Goal: Task Accomplishment & Management: Use online tool/utility

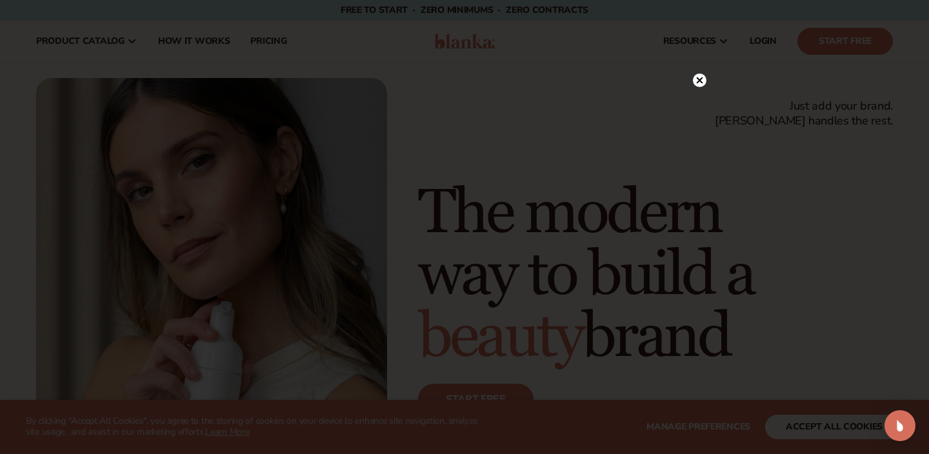
click at [700, 79] on icon at bounding box center [699, 80] width 6 height 6
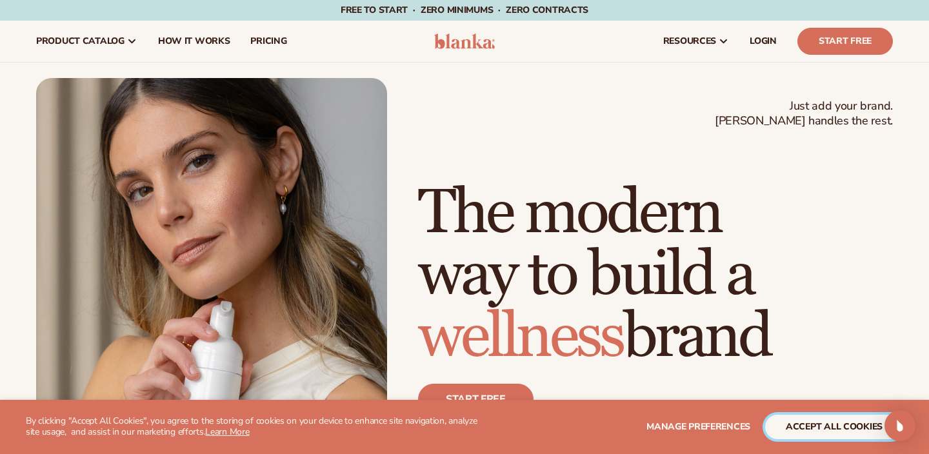
click at [834, 426] on button "accept all cookies" at bounding box center [834, 427] width 138 height 25
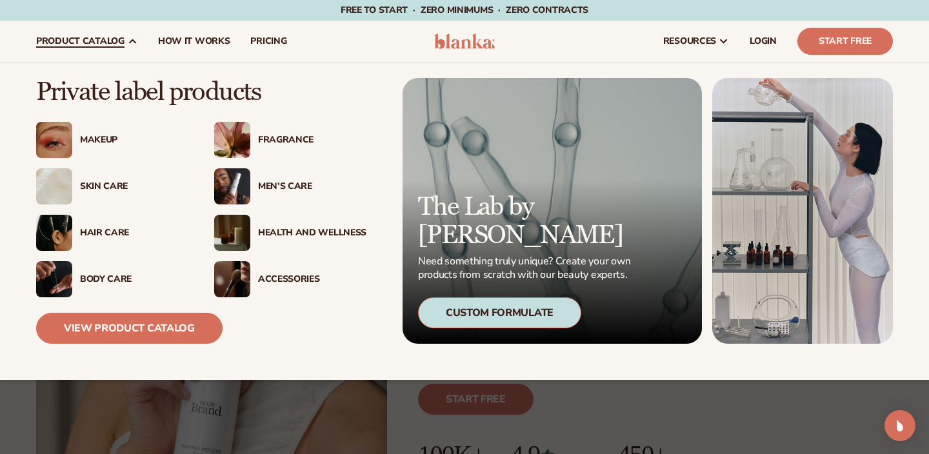
click at [74, 41] on span "product catalog" at bounding box center [80, 41] width 88 height 10
click at [117, 324] on link "View Product Catalog" at bounding box center [129, 328] width 186 height 31
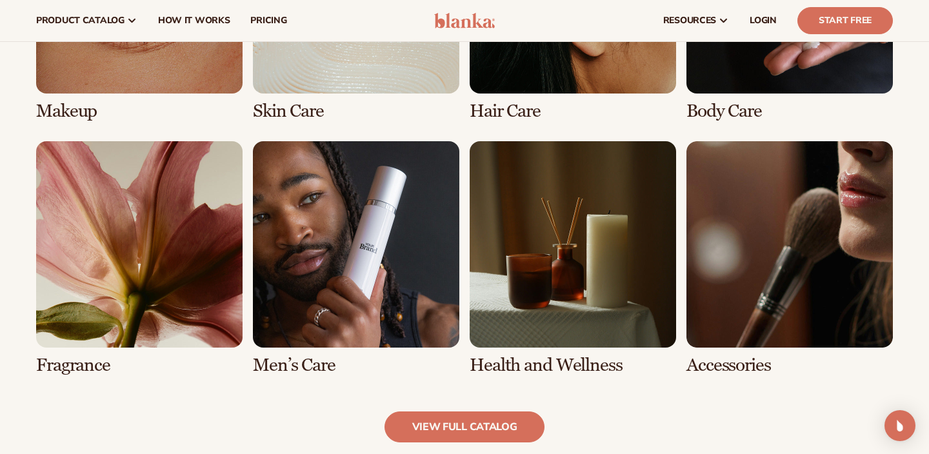
scroll to position [1072, 0]
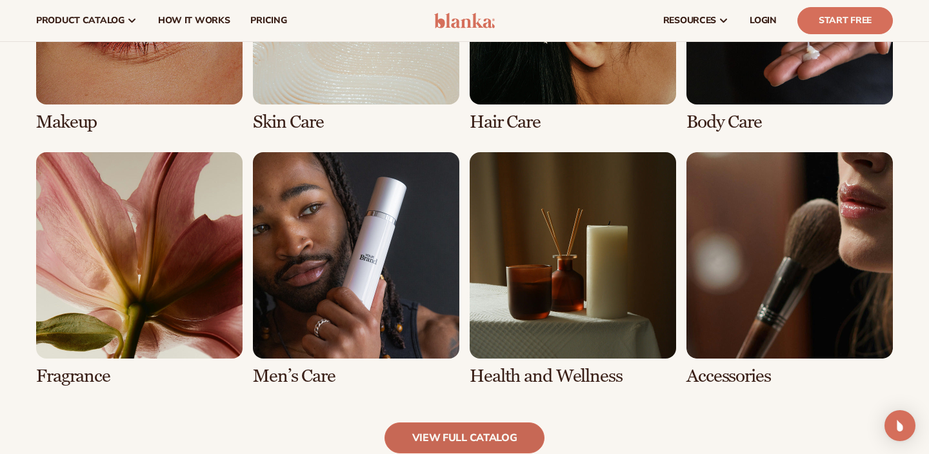
click at [462, 434] on link "view full catalog" at bounding box center [464, 437] width 161 height 31
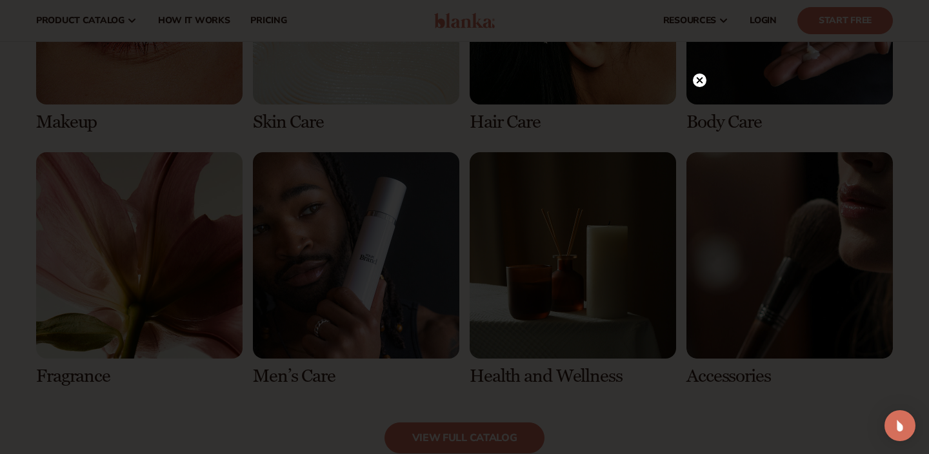
click at [703, 79] on circle at bounding box center [700, 81] width 14 height 14
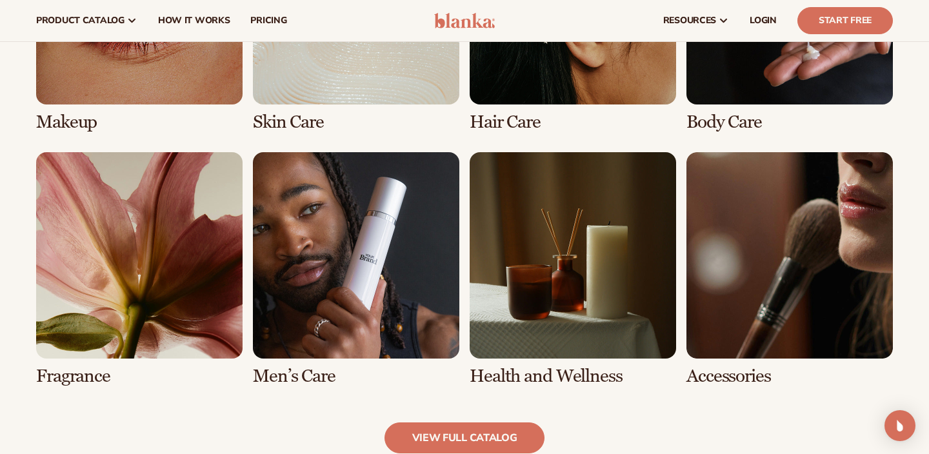
click at [348, 287] on link "6 / 8" at bounding box center [356, 269] width 206 height 234
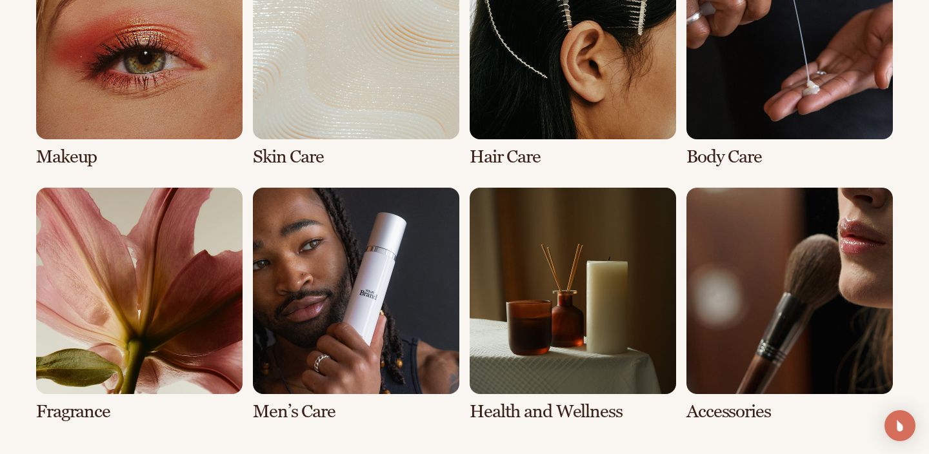
scroll to position [1063, 0]
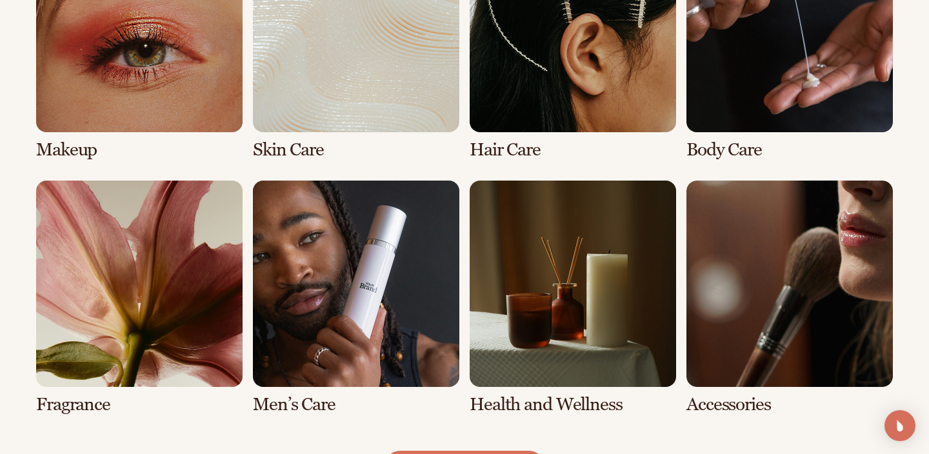
click at [535, 280] on link "7 / 8" at bounding box center [572, 298] width 206 height 234
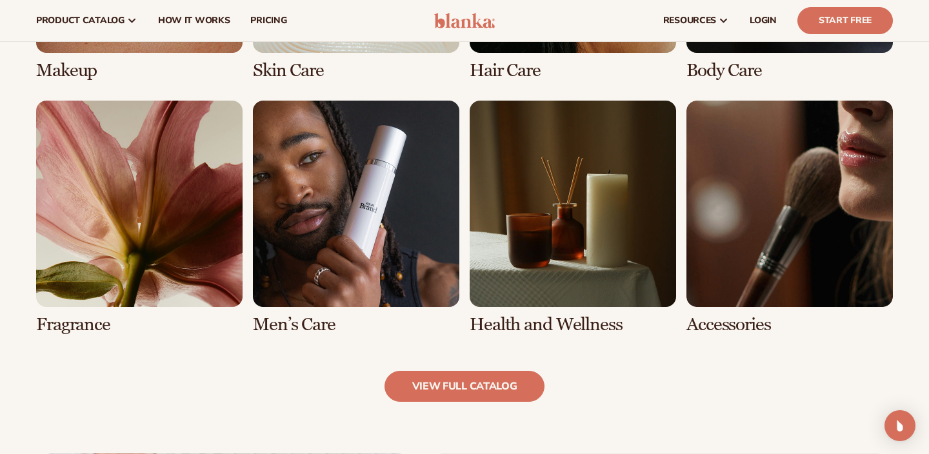
scroll to position [1115, 0]
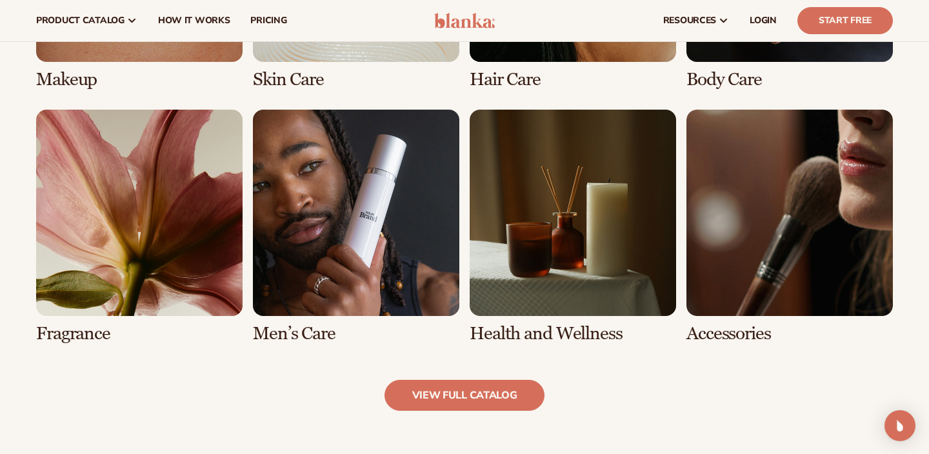
click at [775, 213] on link "8 / 8" at bounding box center [789, 227] width 206 height 234
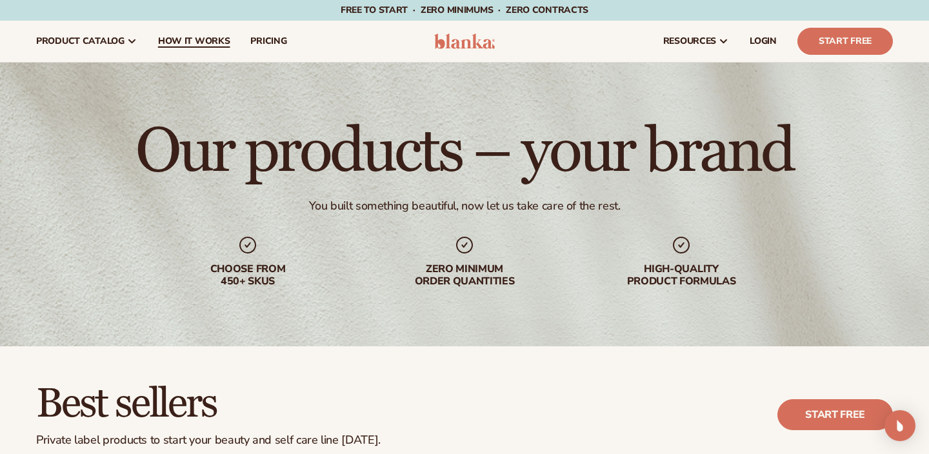
click at [193, 38] on span "How It Works" at bounding box center [194, 41] width 72 height 10
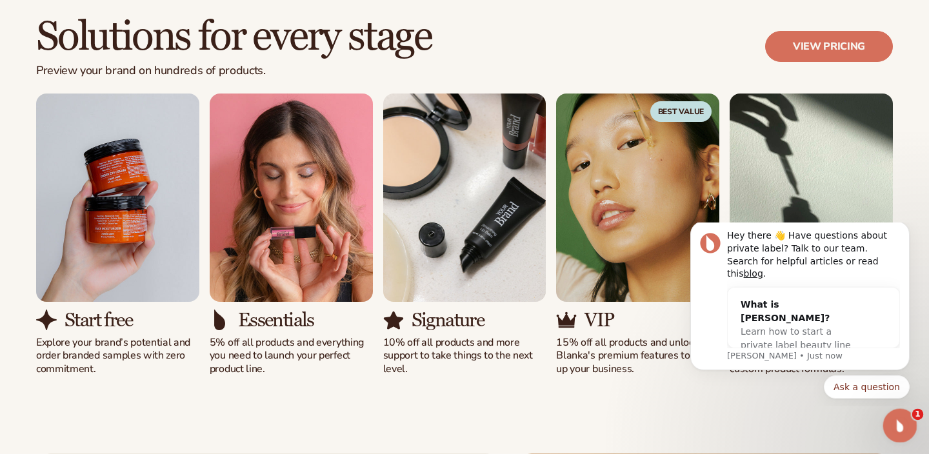
click at [900, 422] on icon "Open Intercom Messenger" at bounding box center [897, 423] width 21 height 21
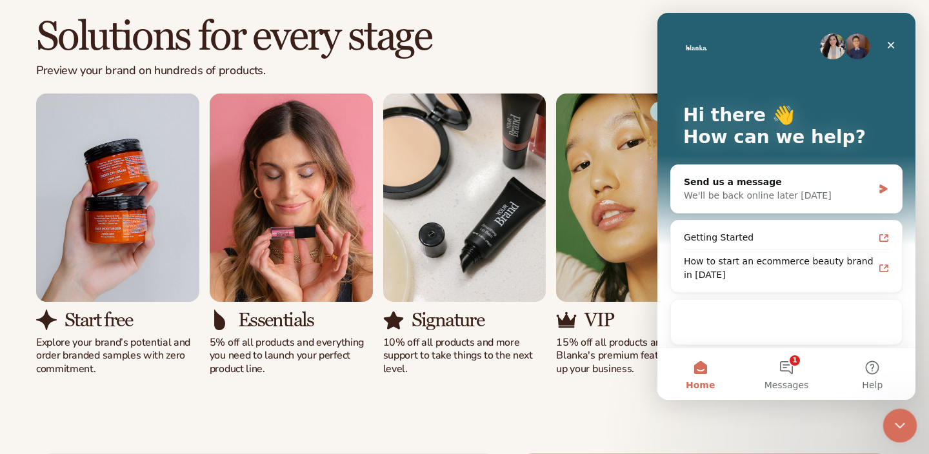
click at [900, 422] on icon "Close Intercom Messenger" at bounding box center [897, 423] width 15 height 15
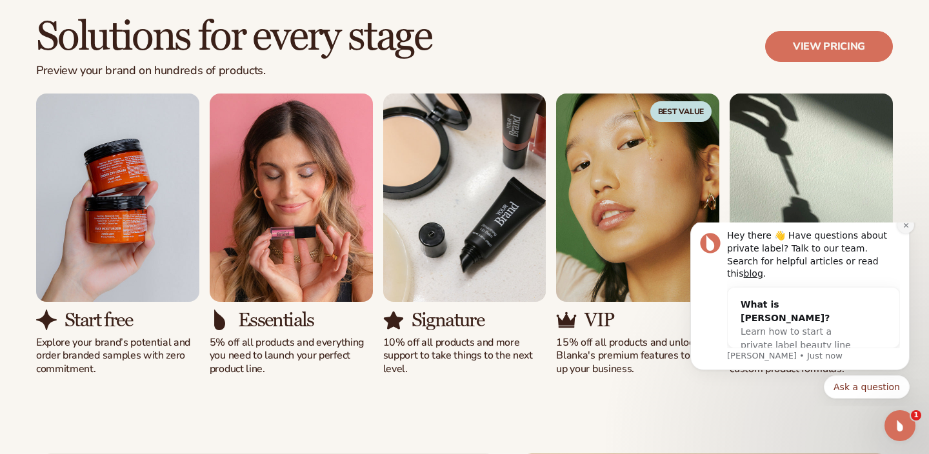
click at [907, 229] on icon "Dismiss notification" at bounding box center [905, 225] width 7 height 7
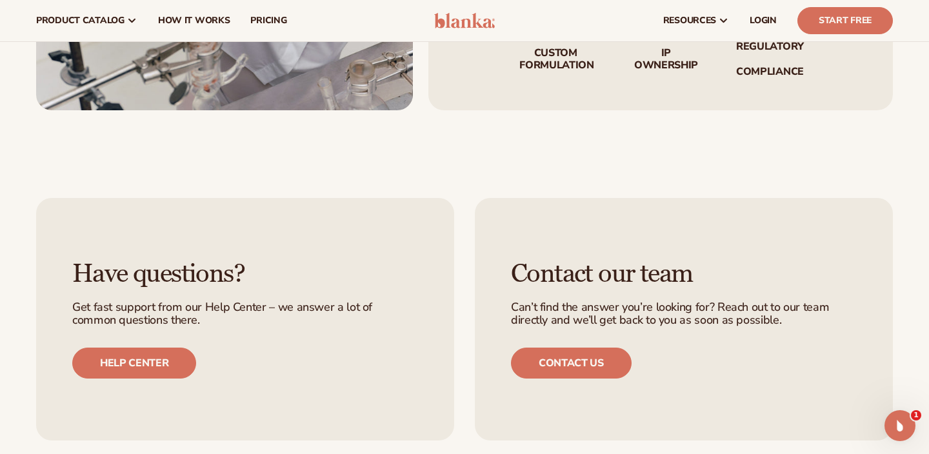
scroll to position [2434, 0]
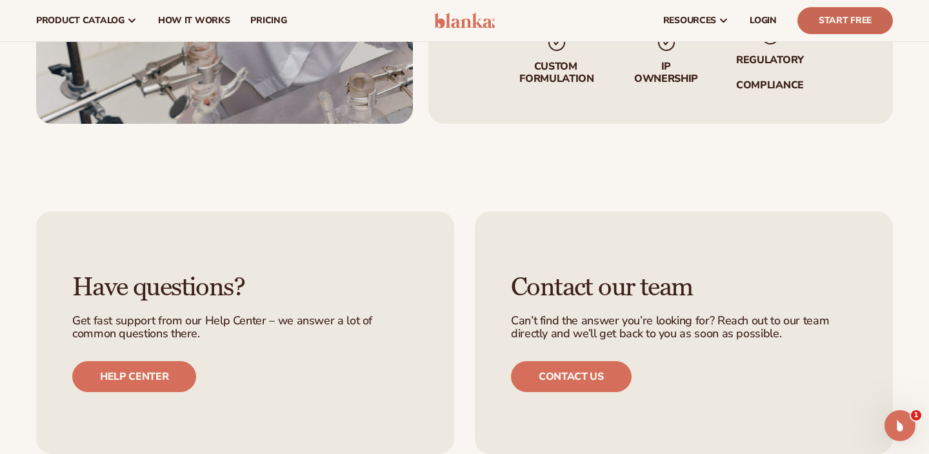
click at [854, 19] on link "Start Free" at bounding box center [844, 20] width 95 height 27
